Goal: Task Accomplishment & Management: Complete application form

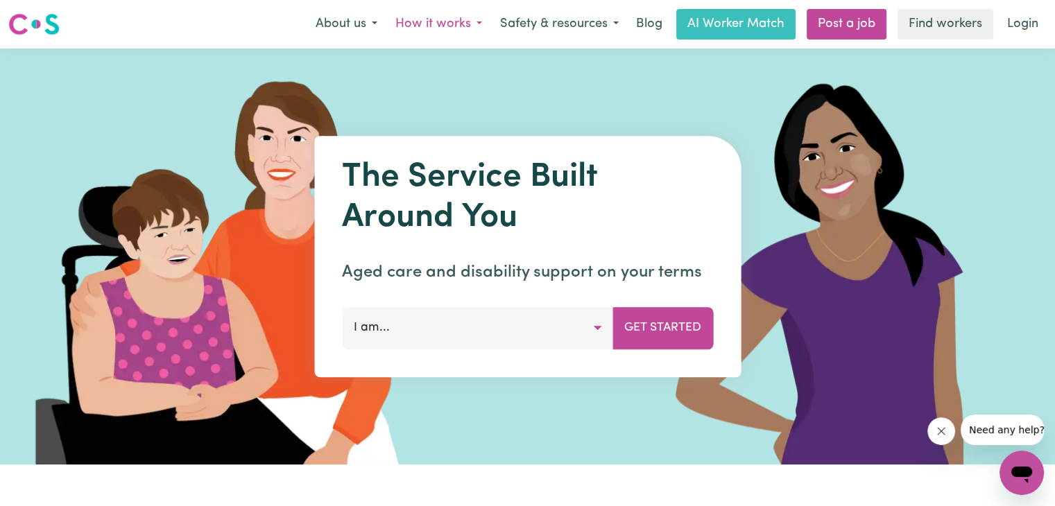
click at [486, 21] on button "How it works" at bounding box center [438, 24] width 105 height 29
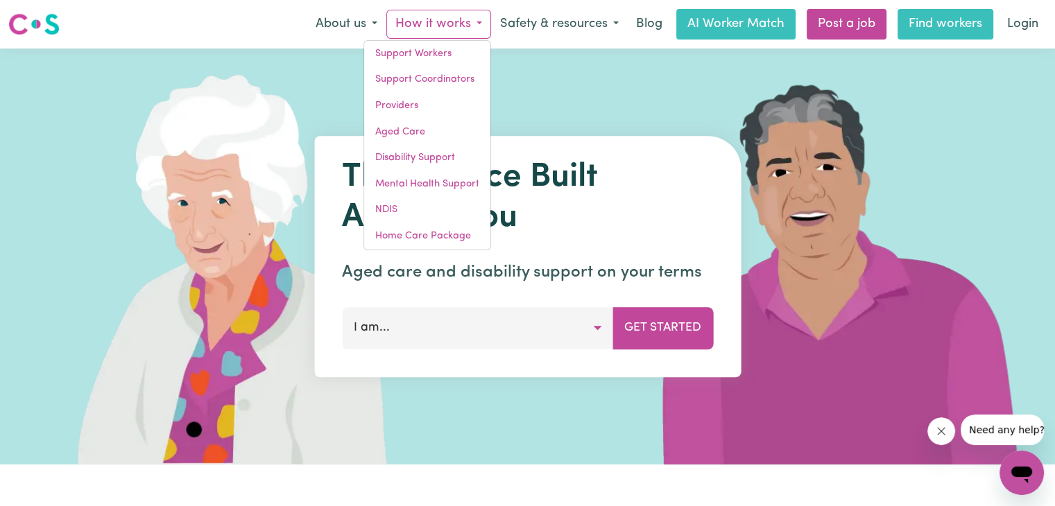
click at [938, 37] on link "Find workers" at bounding box center [945, 24] width 96 height 31
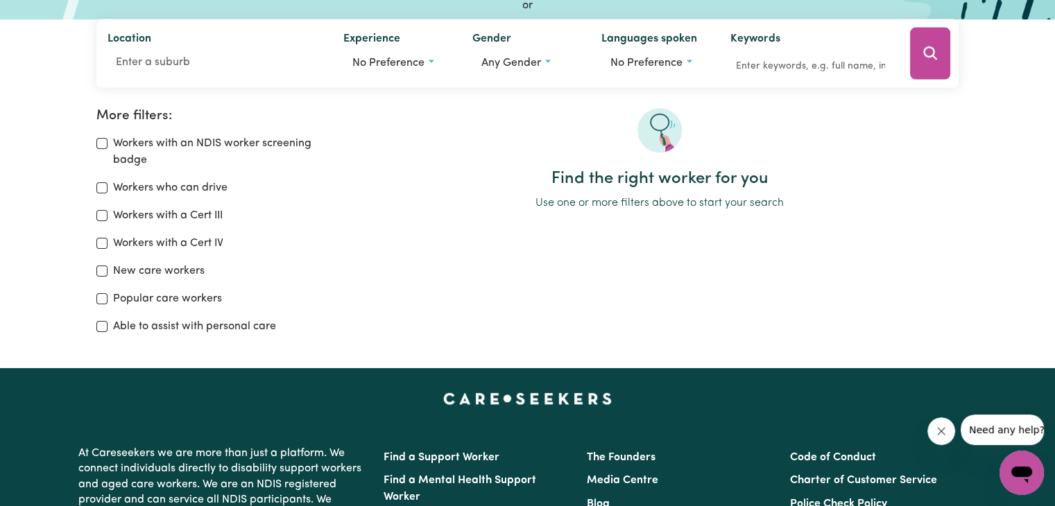
scroll to position [169, 0]
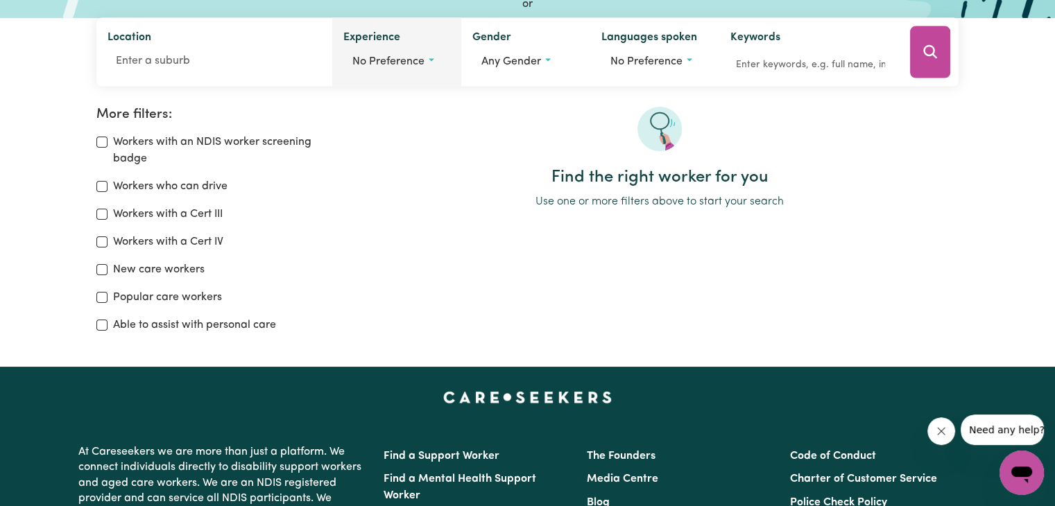
click at [409, 58] on span "No preference" at bounding box center [388, 61] width 72 height 11
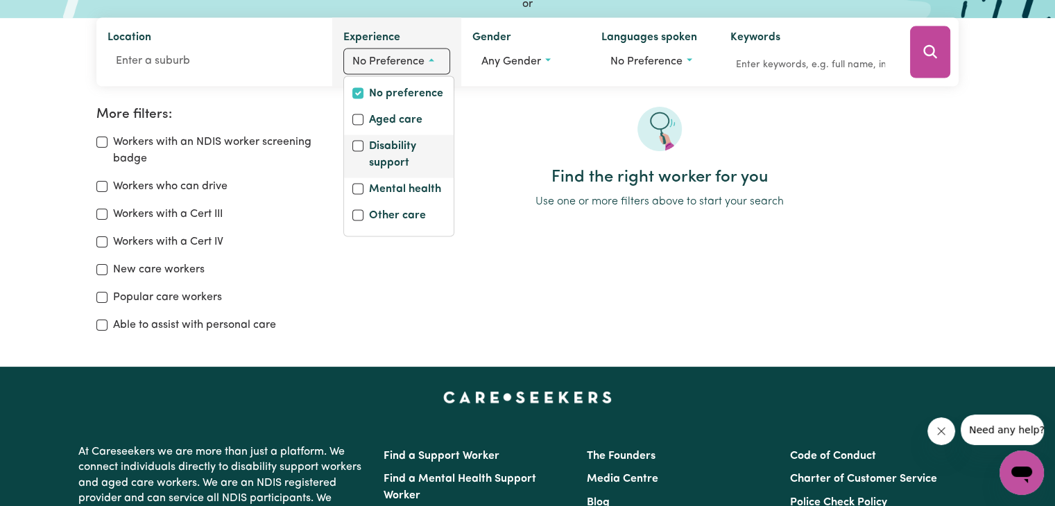
click at [362, 137] on div "Disability support" at bounding box center [399, 156] width 110 height 43
click at [357, 145] on input "Disability support" at bounding box center [357, 146] width 11 height 11
checkbox input "true"
checkbox input "false"
click at [352, 117] on input "Aged care" at bounding box center [353, 119] width 11 height 11
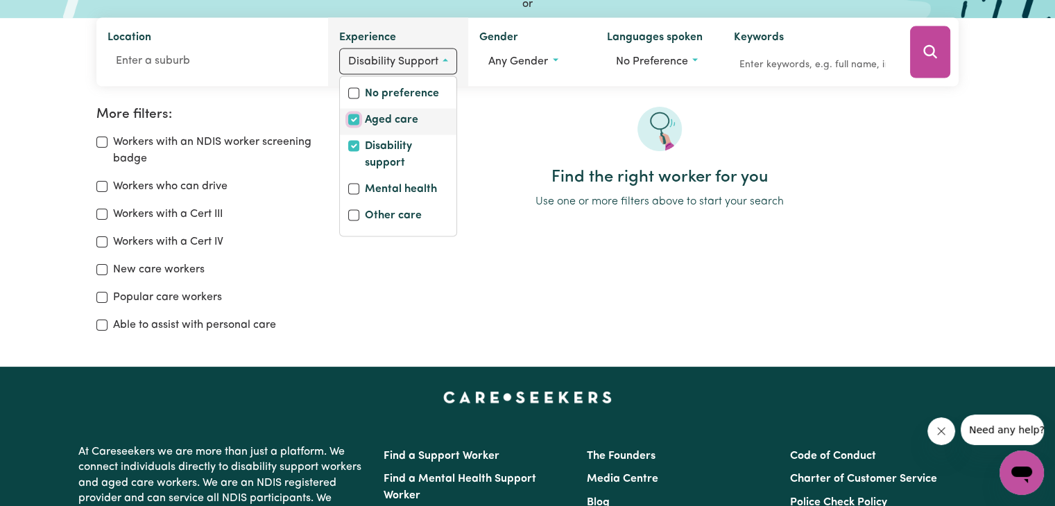
checkbox input "true"
click at [354, 187] on input "Mental health" at bounding box center [357, 189] width 11 height 11
checkbox input "true"
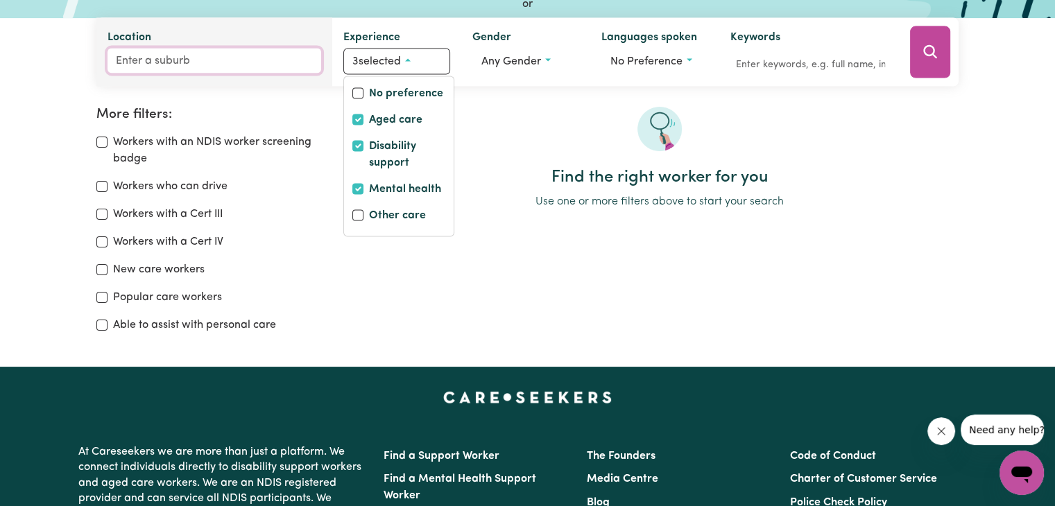
click at [257, 51] on input "Location" at bounding box center [215, 61] width 214 height 25
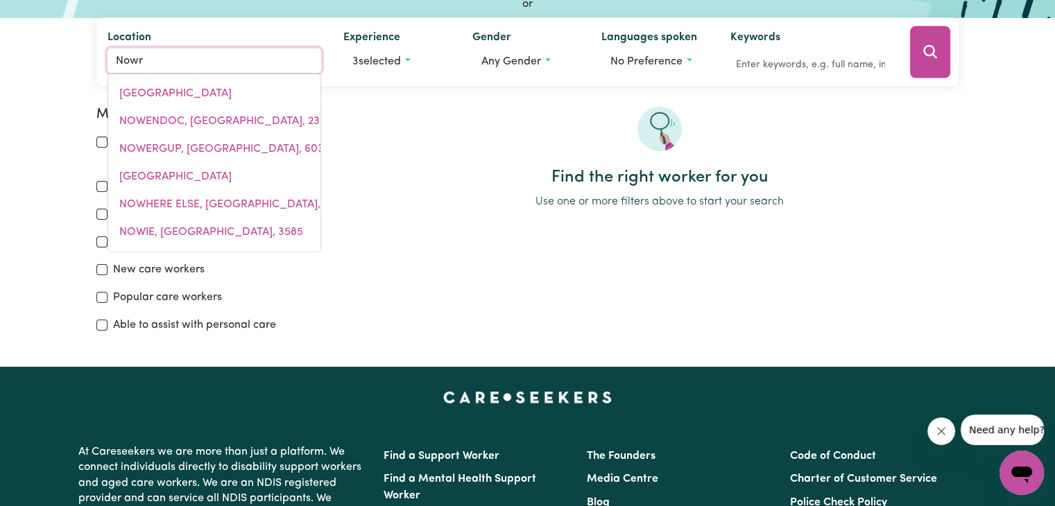
type input "Nowra"
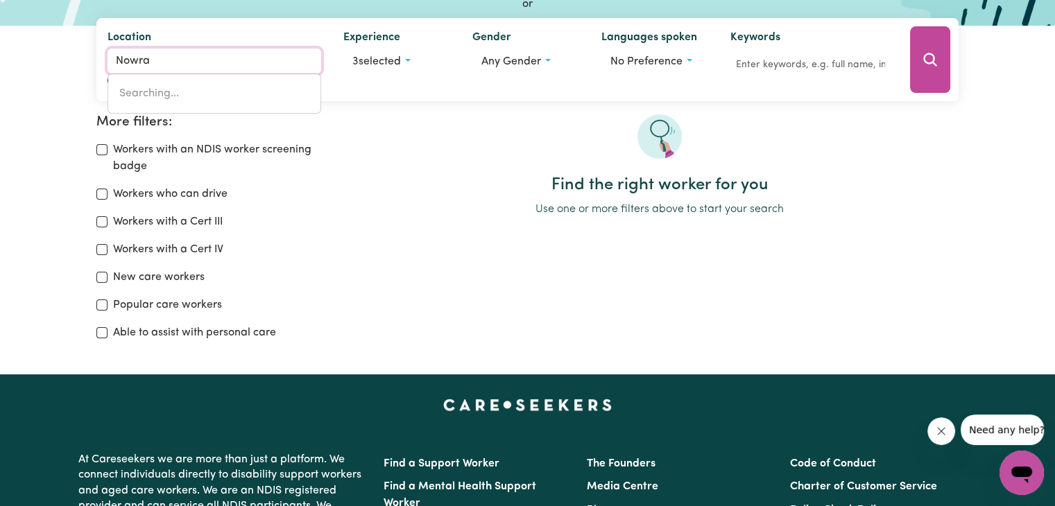
type input "Nowra, [GEOGRAPHIC_DATA], 2541"
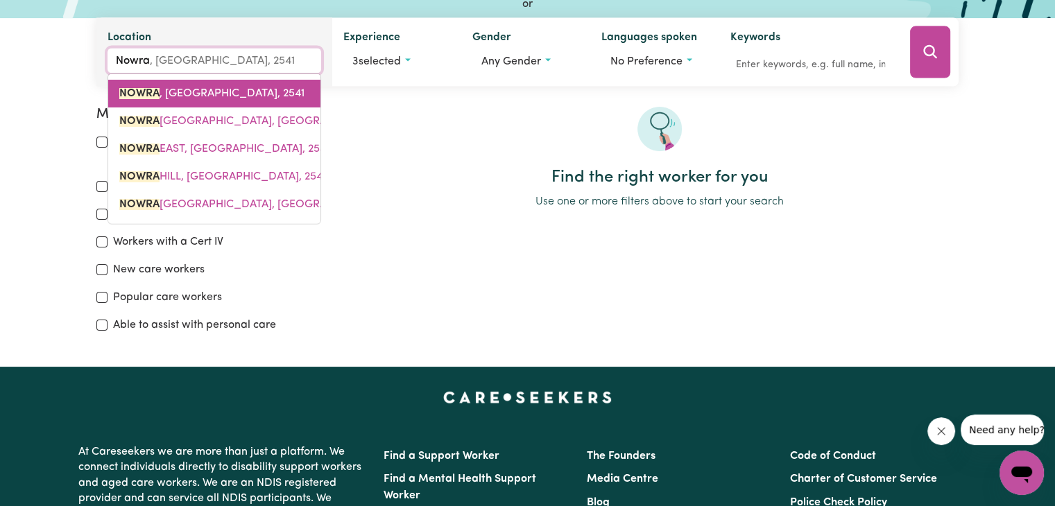
click at [221, 103] on link "NOWRA , [GEOGRAPHIC_DATA], 2541" at bounding box center [214, 94] width 212 height 28
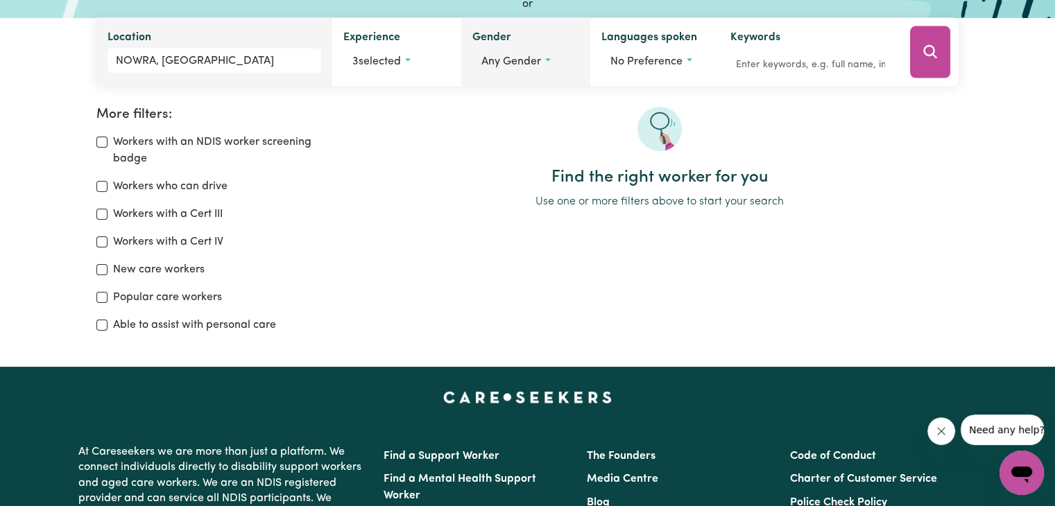
click at [519, 66] on span "Any gender" at bounding box center [511, 61] width 60 height 11
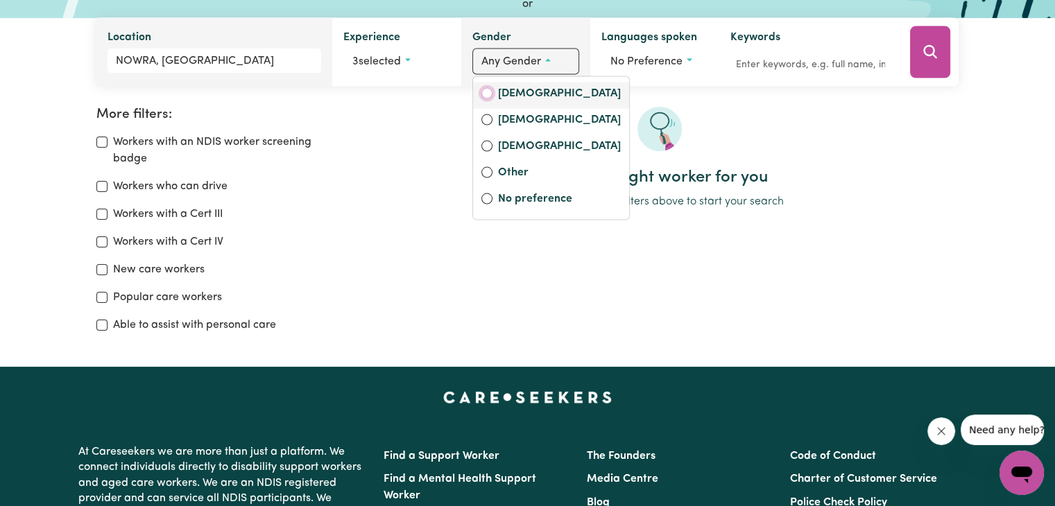
click at [487, 90] on input "[DEMOGRAPHIC_DATA]" at bounding box center [486, 93] width 11 height 11
radio input "true"
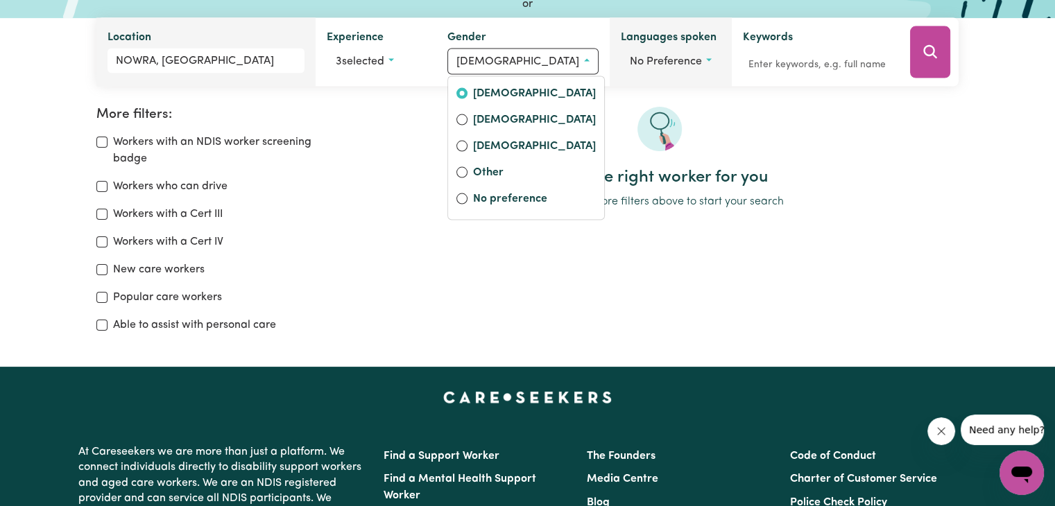
click at [622, 24] on div "Languages spoken No preference" at bounding box center [671, 52] width 122 height 69
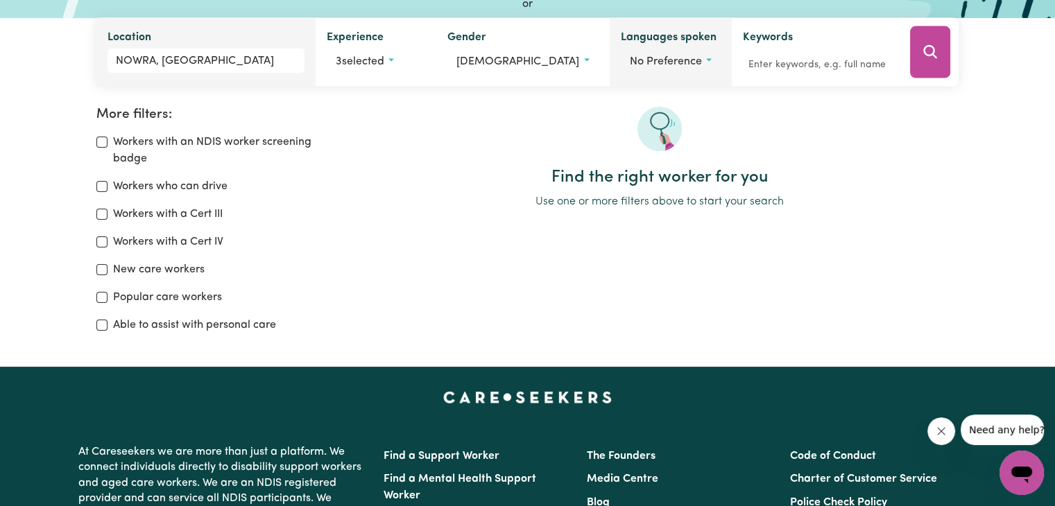
click at [638, 56] on span "No preference" at bounding box center [666, 61] width 72 height 11
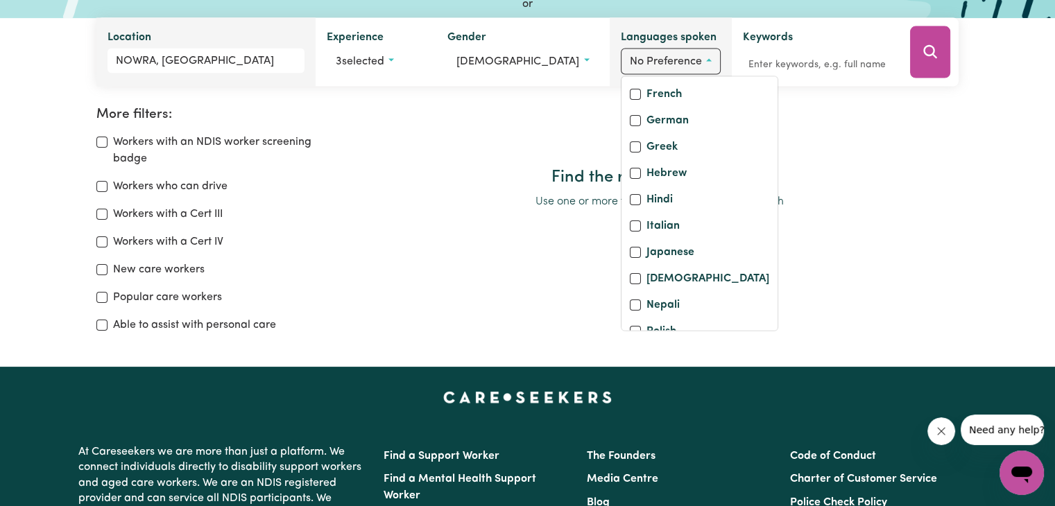
scroll to position [300, 0]
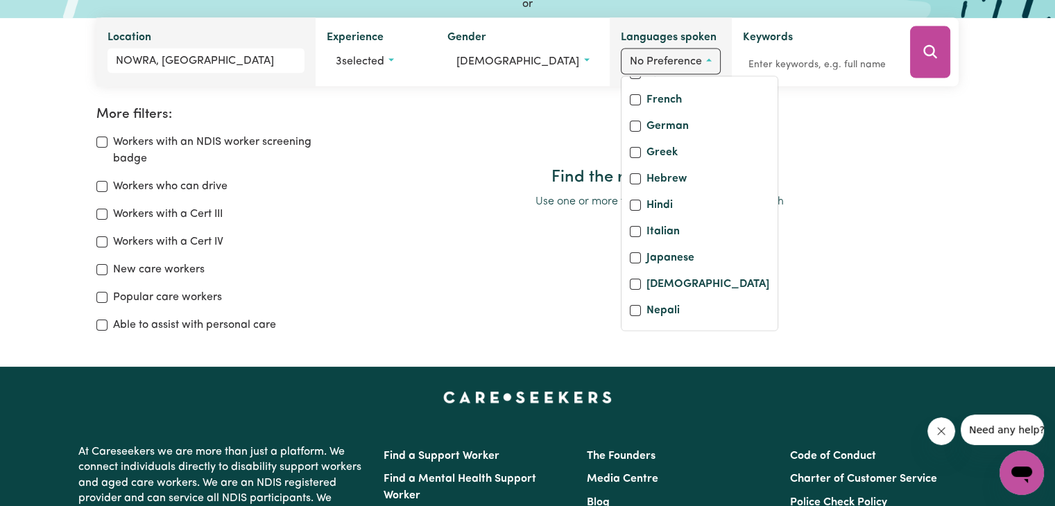
click at [630, 53] on input "English" at bounding box center [635, 47] width 11 height 11
checkbox input "true"
checkbox input "false"
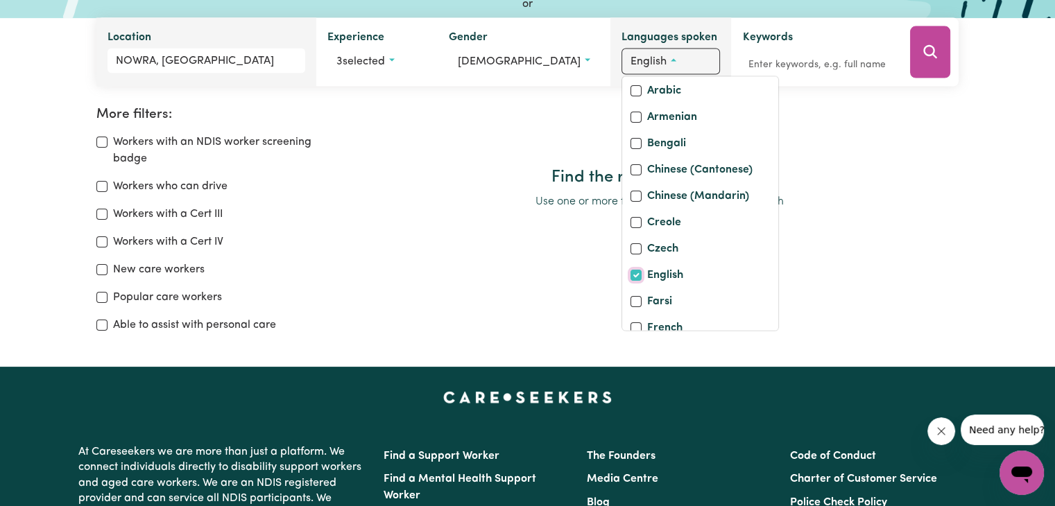
scroll to position [0, 0]
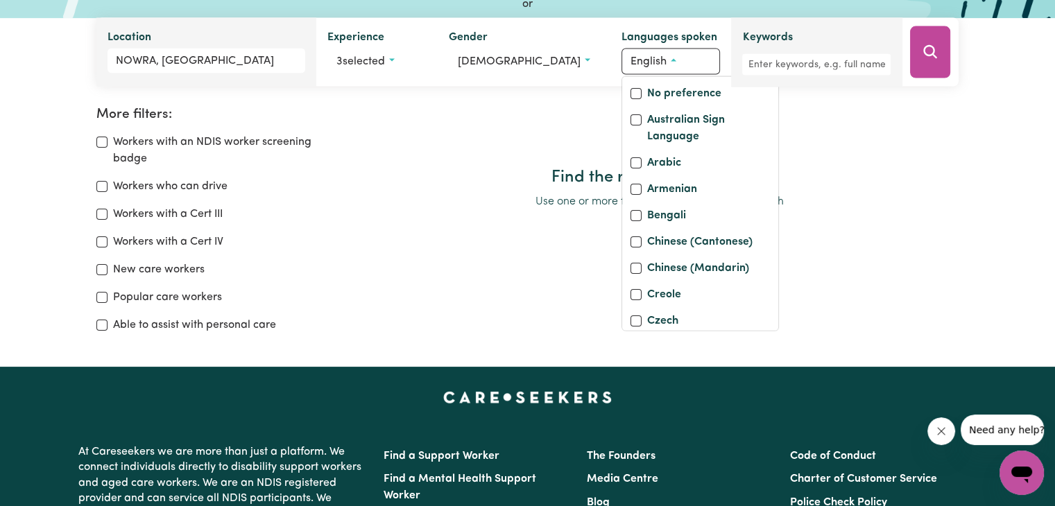
click at [799, 23] on div "Keywords" at bounding box center [816, 52] width 171 height 69
click at [100, 187] on input "Workers who can drive" at bounding box center [101, 186] width 11 height 11
checkbox input "true"
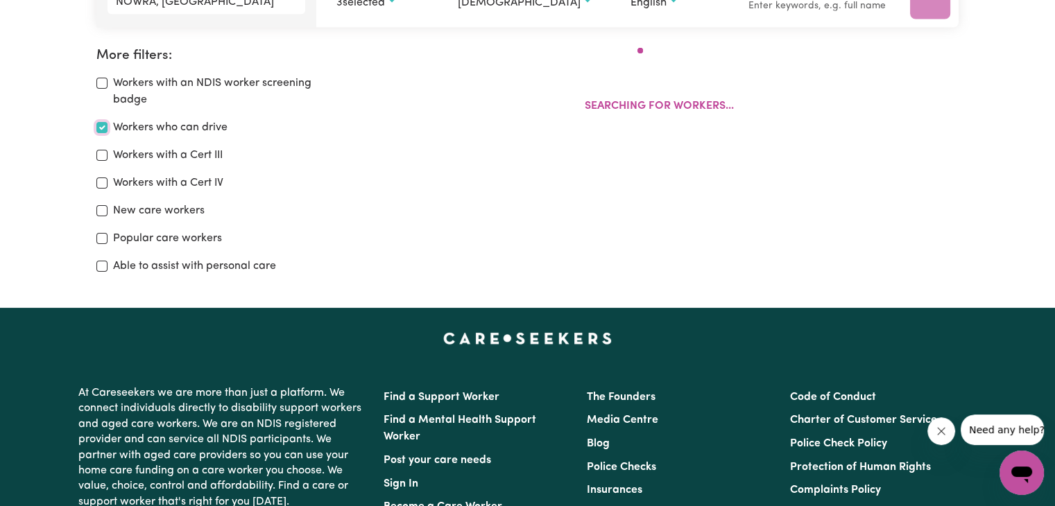
scroll to position [232, 0]
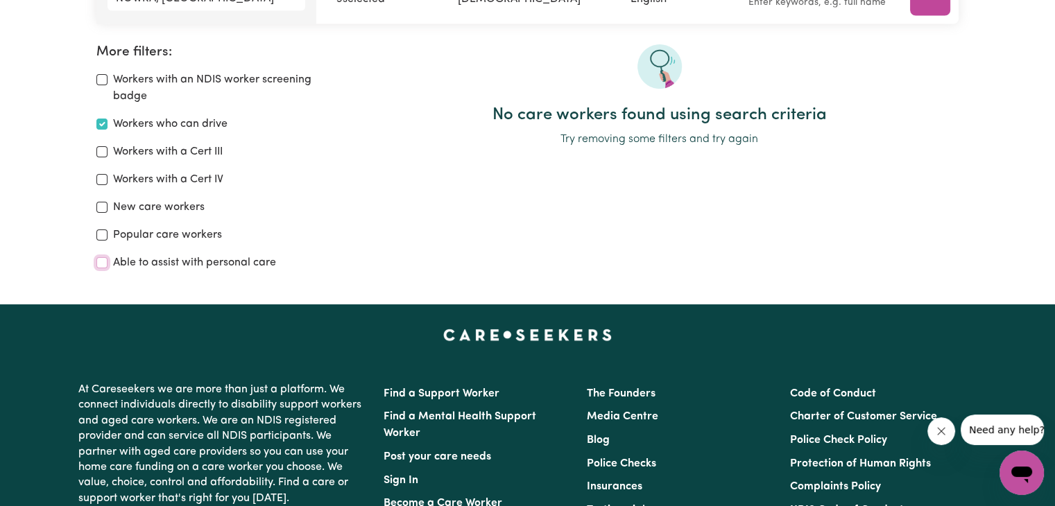
click at [98, 259] on input "Able to assist with personal care" at bounding box center [101, 262] width 11 height 11
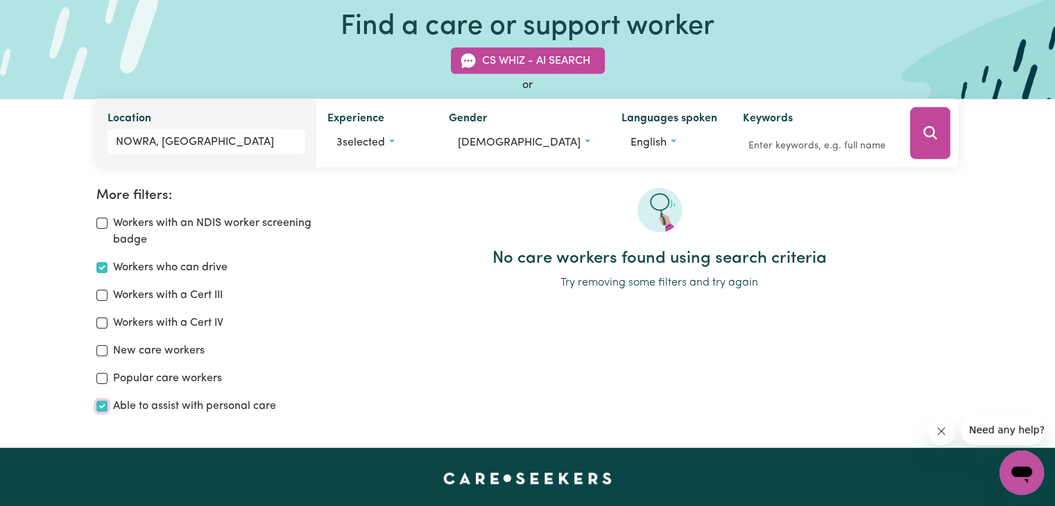
scroll to position [50, 0]
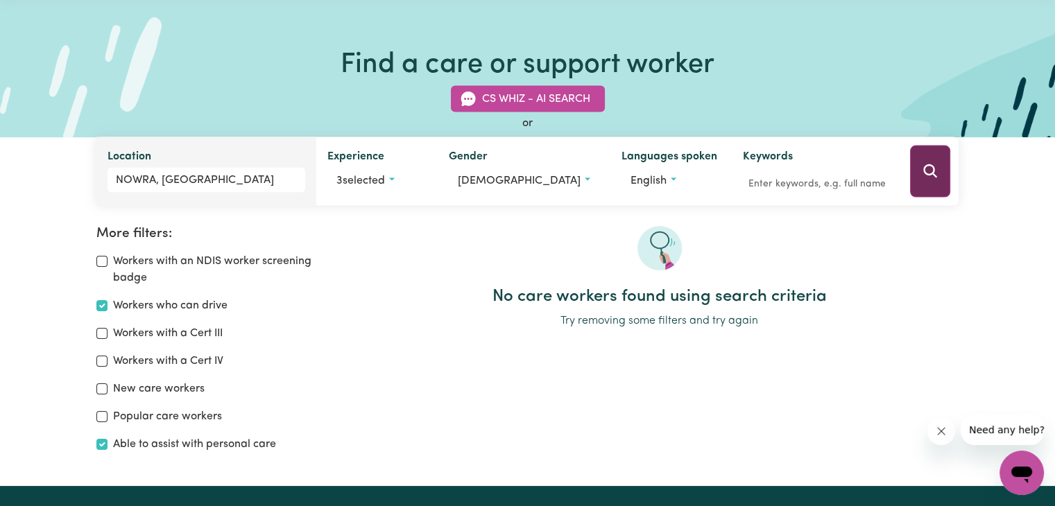
click at [931, 170] on icon "Search" at bounding box center [930, 171] width 17 height 17
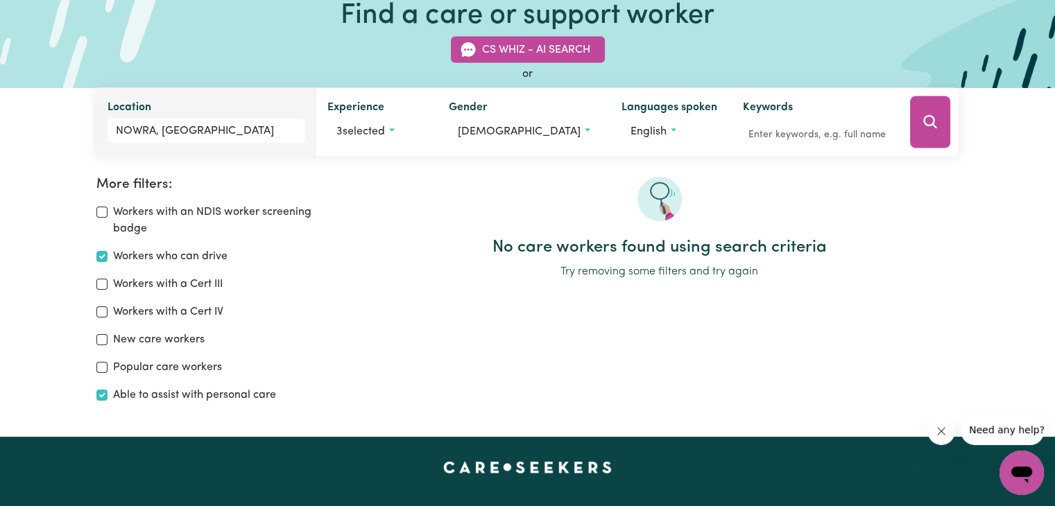
scroll to position [92, 0]
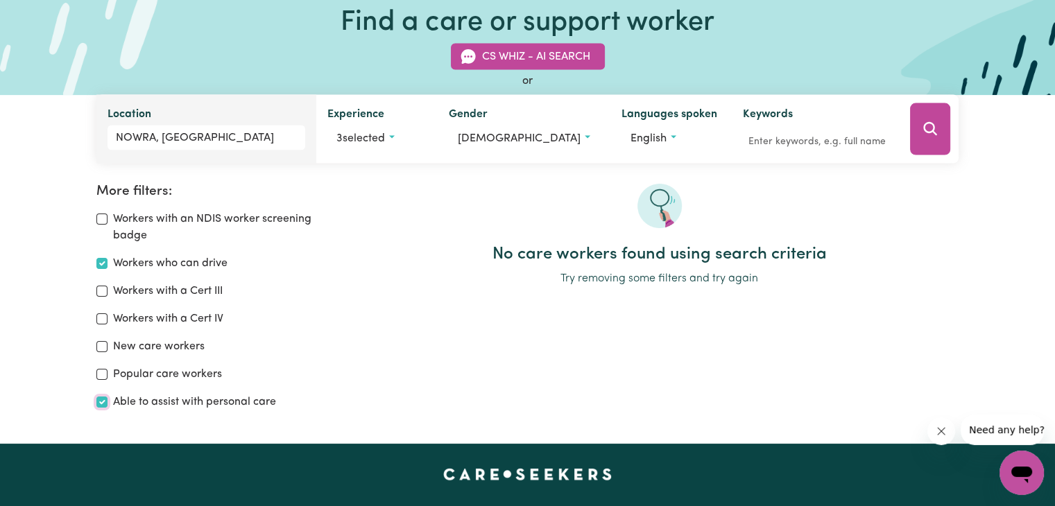
click at [98, 402] on input "Able to assist with personal care" at bounding box center [101, 402] width 11 height 11
checkbox input "false"
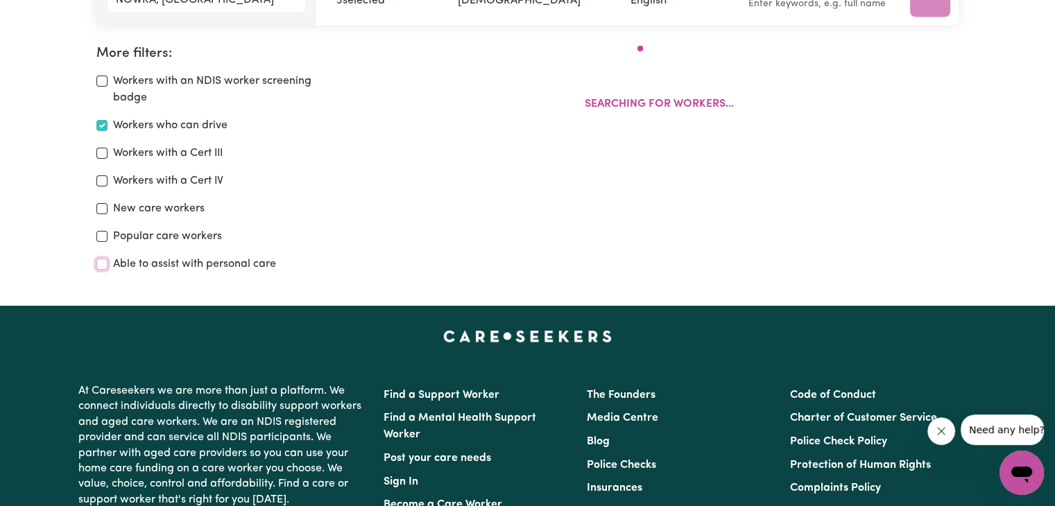
scroll to position [231, 0]
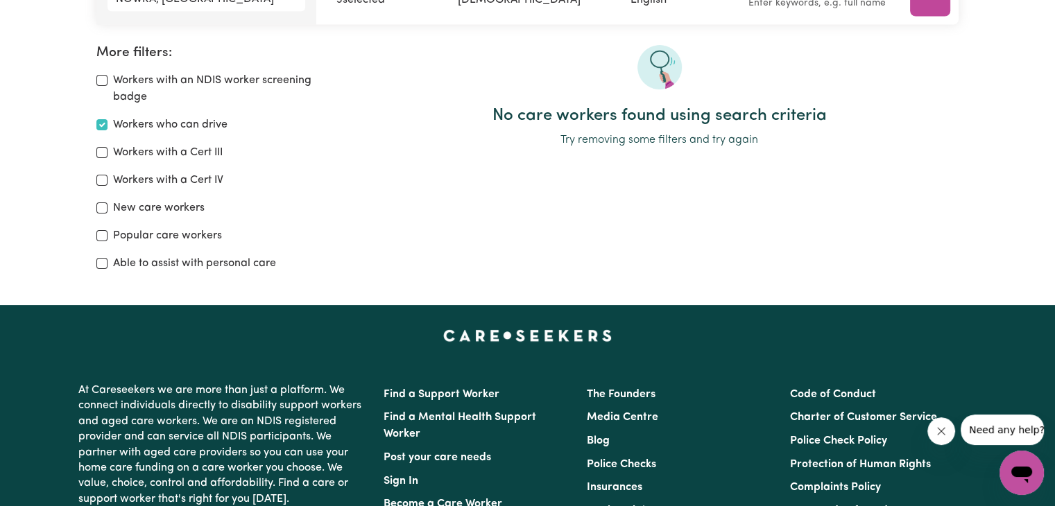
click at [92, 125] on div "More filters: Workers with an NDIS worker screening badge Workers who can drive…" at bounding box center [220, 164] width 264 height 238
click at [104, 121] on input "Workers who can drive" at bounding box center [101, 124] width 11 height 11
checkbox input "false"
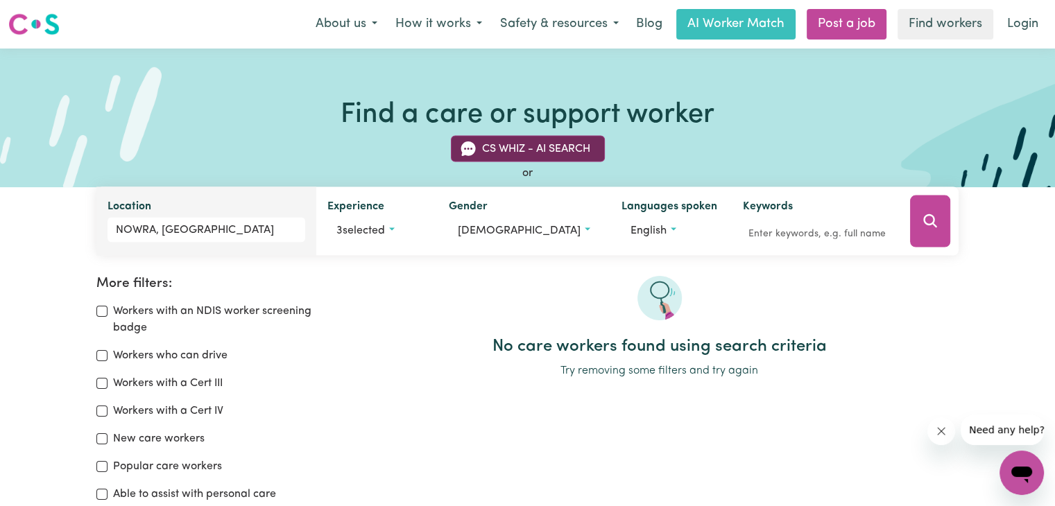
click at [518, 151] on button "CS Whiz - AI Search" at bounding box center [528, 149] width 154 height 26
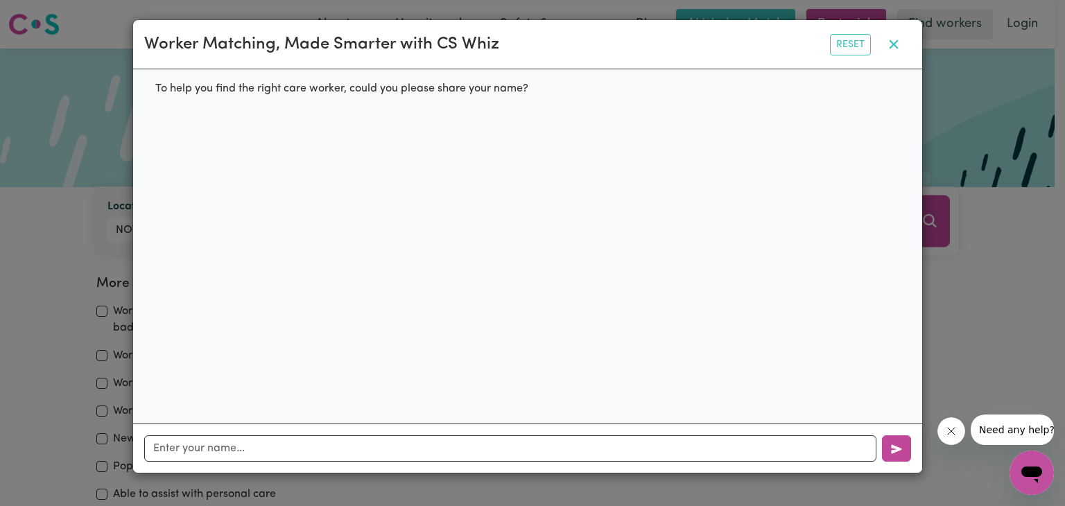
click at [896, 44] on icon "button" at bounding box center [893, 44] width 9 height 9
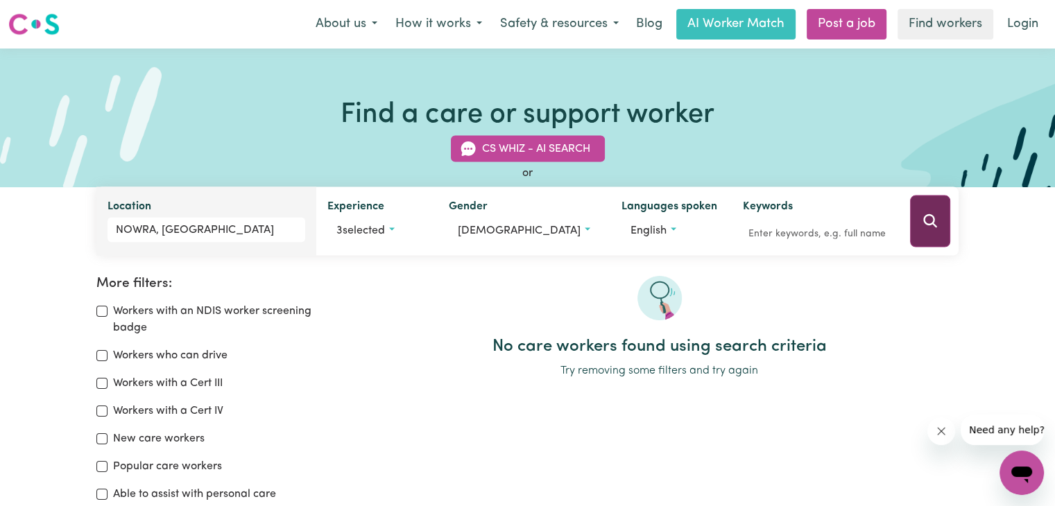
click at [949, 200] on button "Search" at bounding box center [930, 222] width 40 height 52
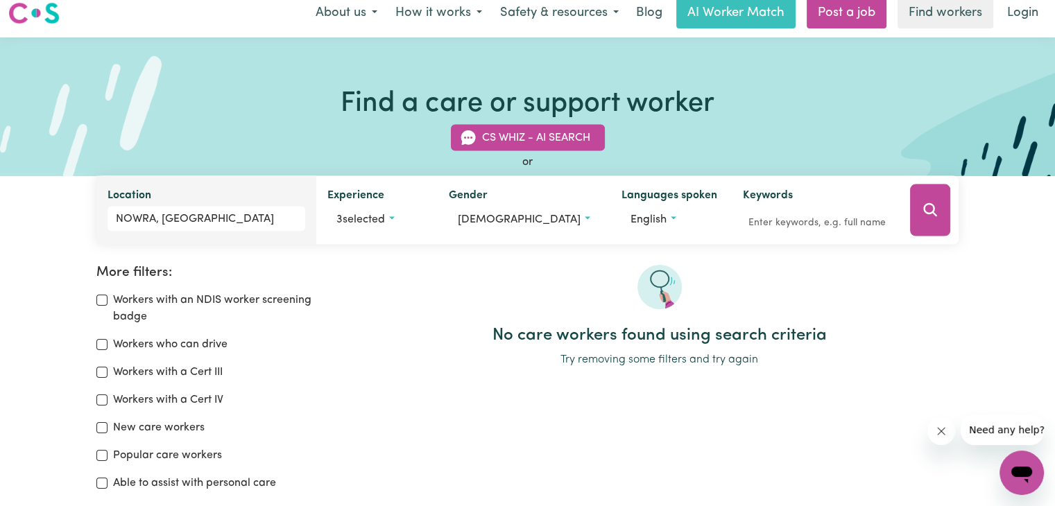
scroll to position [12, 0]
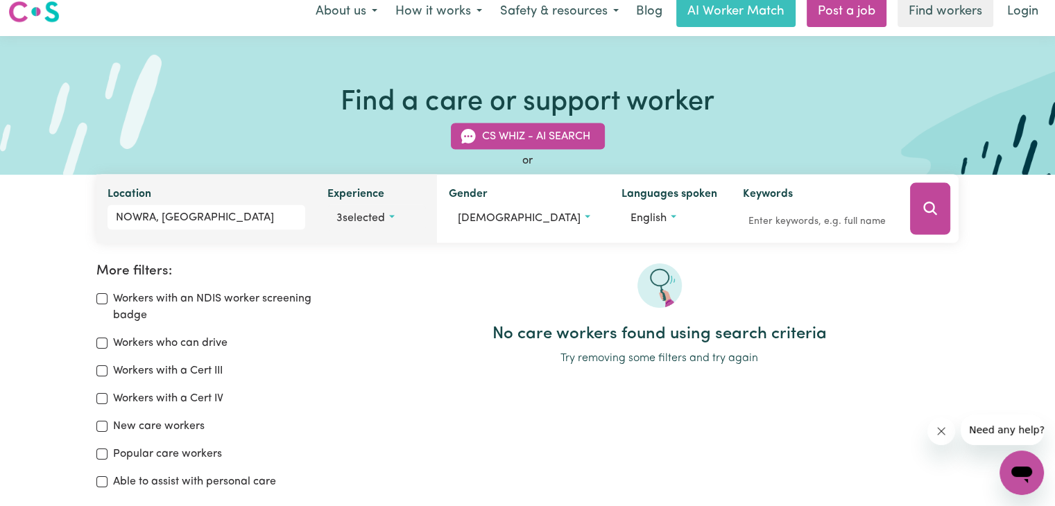
click at [385, 218] on span "3 selected" at bounding box center [360, 218] width 49 height 11
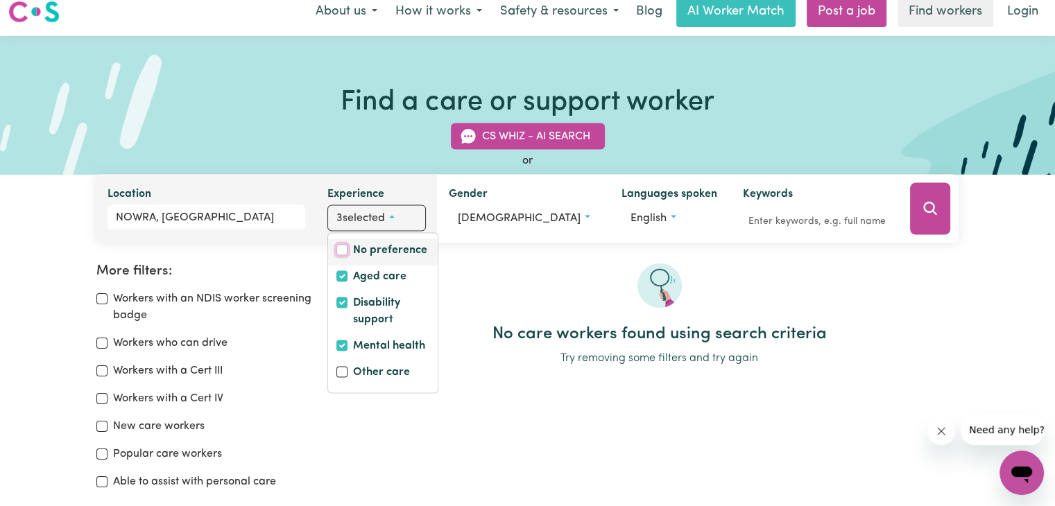
click at [347, 252] on input "No preference" at bounding box center [341, 250] width 11 height 11
checkbox input "true"
checkbox input "false"
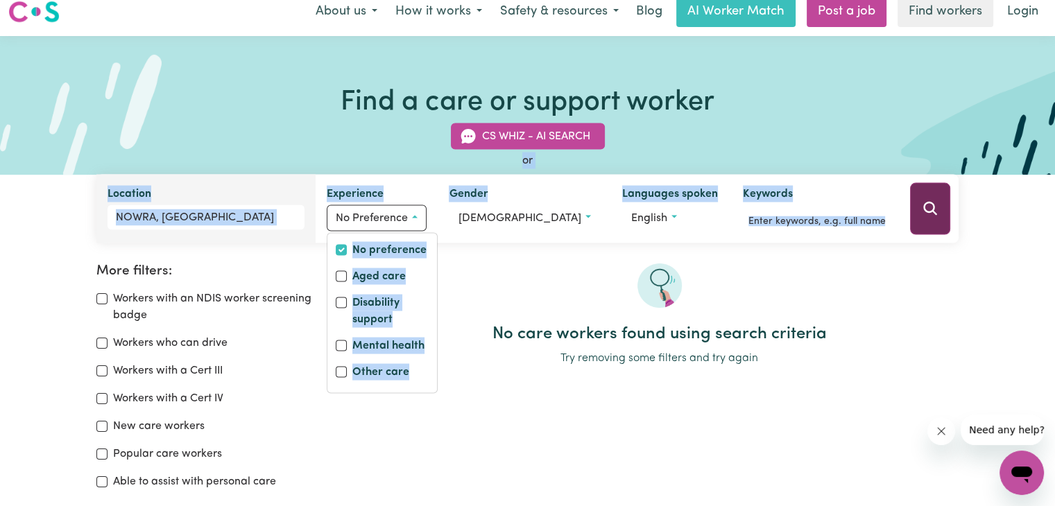
drag, startPoint x: 910, startPoint y: 132, endPoint x: 927, endPoint y: 209, distance: 78.8
click at [927, 209] on div "CS Whiz - AI Search or Location NOWRA, [GEOGRAPHIC_DATA] Experience No preferen…" at bounding box center [527, 175] width 879 height 137
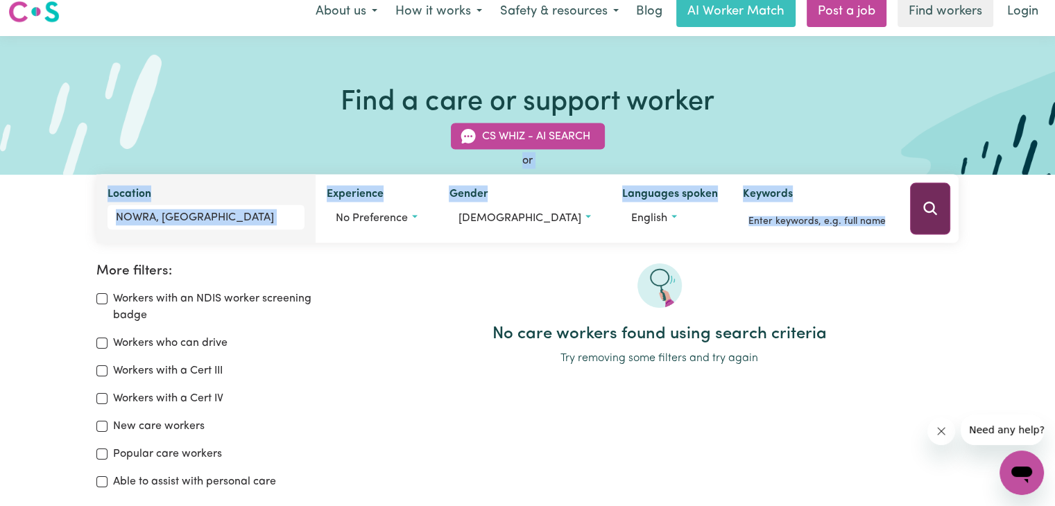
click at [927, 209] on icon "Search" at bounding box center [930, 208] width 17 height 17
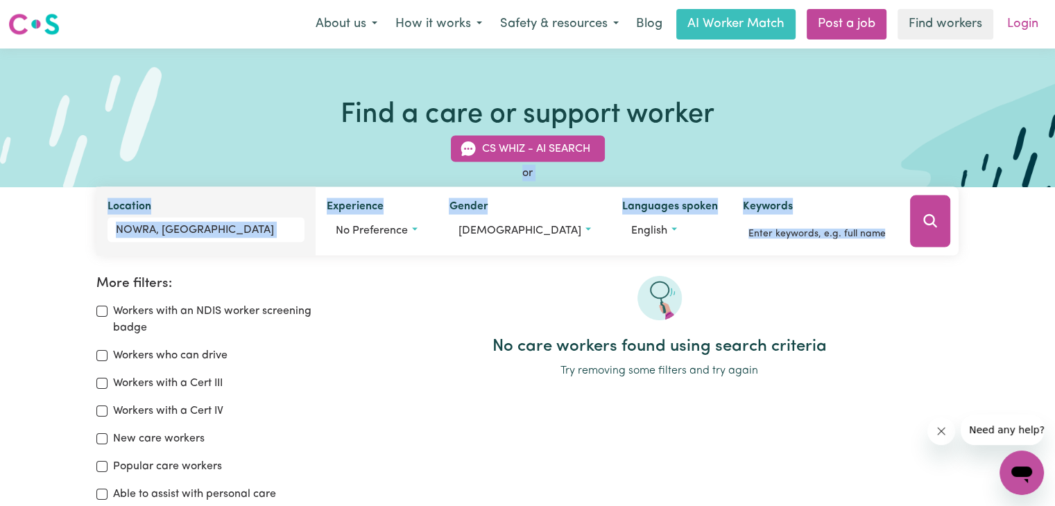
click at [1013, 26] on link "Login" at bounding box center [1023, 24] width 48 height 31
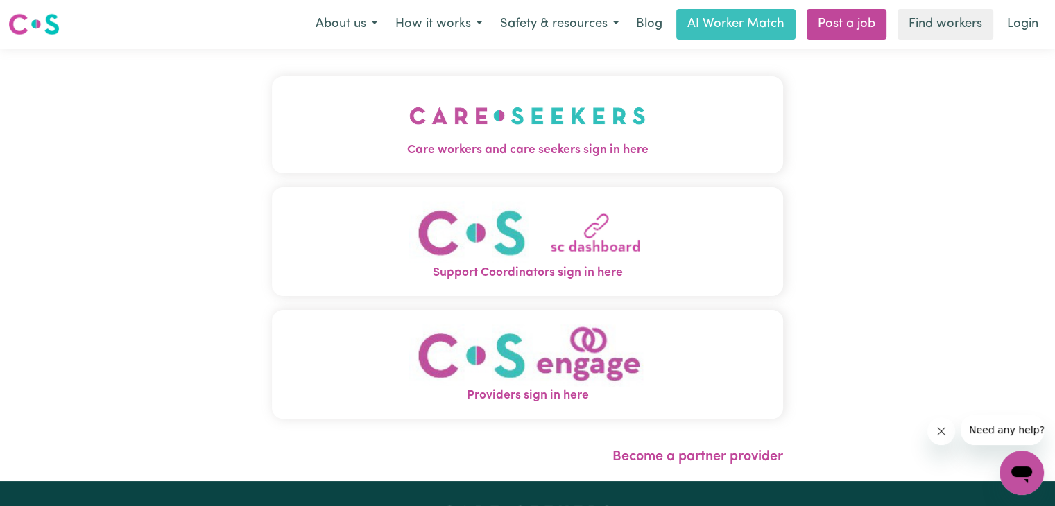
drag, startPoint x: 1065, startPoint y: 117, endPoint x: 831, endPoint y: 142, distance: 235.1
click at [831, 142] on div "Care workers and care seekers sign in here Support Coordinators sign in here Pr…" at bounding box center [527, 265] width 1055 height 433
click at [568, 138] on img "Care workers and care seekers sign in here" at bounding box center [527, 115] width 237 height 51
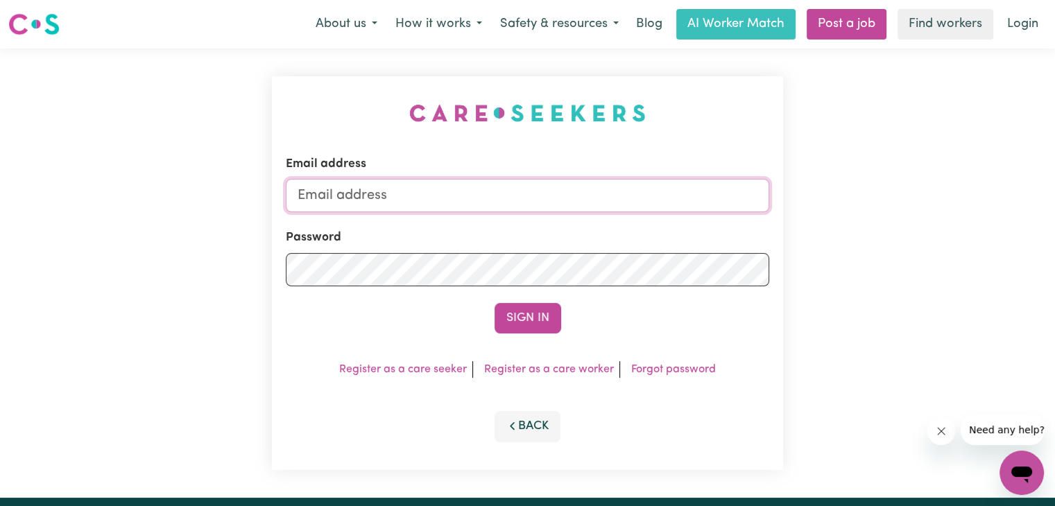
click at [453, 185] on input "Email address" at bounding box center [527, 195] width 483 height 33
click at [359, 187] on input "Email address" at bounding box center [527, 195] width 483 height 33
click at [461, 371] on link "Register as a care seeker" at bounding box center [403, 369] width 128 height 11
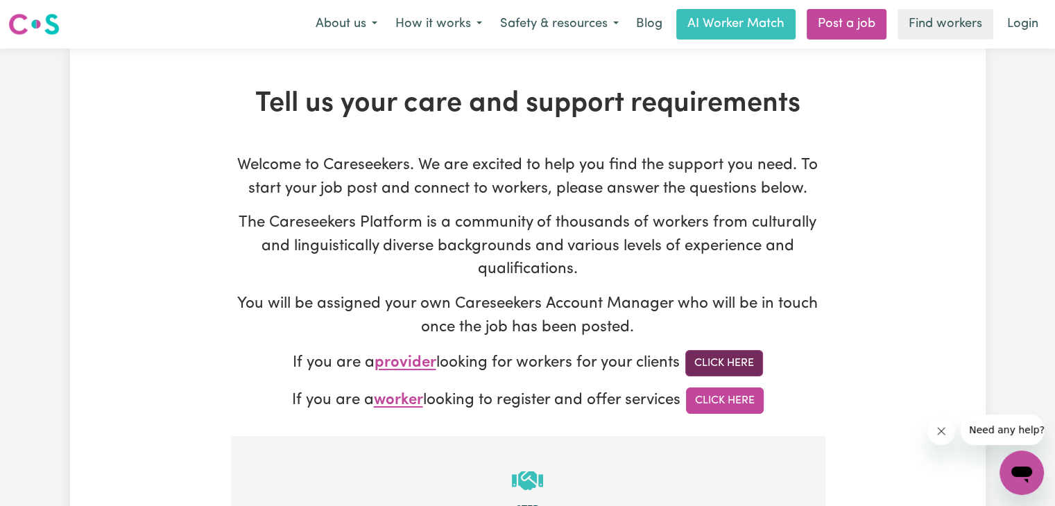
click at [749, 362] on link "Click Here" at bounding box center [724, 363] width 78 height 26
